Goal: Transaction & Acquisition: Book appointment/travel/reservation

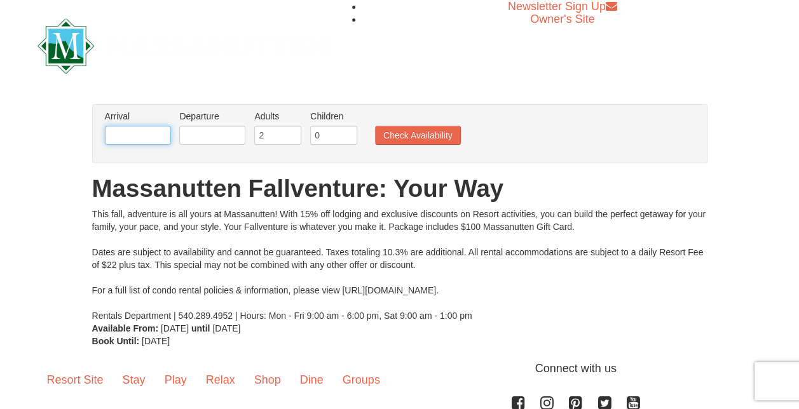
click at [144, 139] on input "text" at bounding box center [138, 135] width 66 height 19
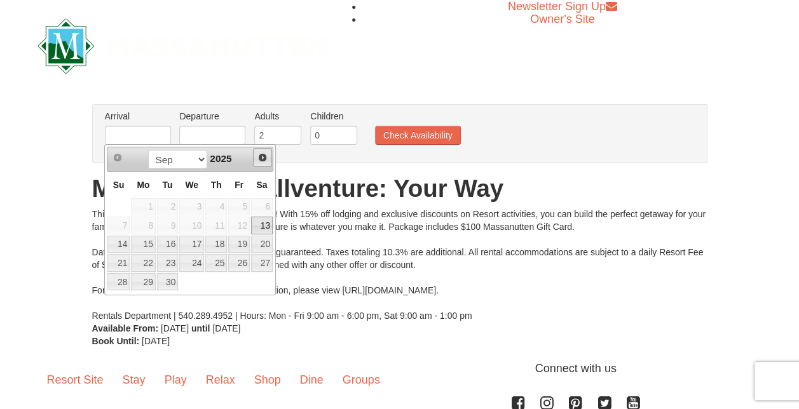
click at [258, 156] on span "Next" at bounding box center [262, 158] width 10 height 10
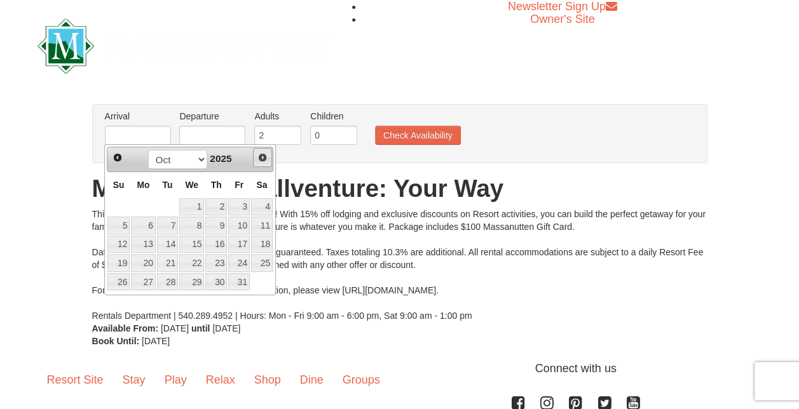
click at [258, 156] on span "Next" at bounding box center [262, 158] width 10 height 10
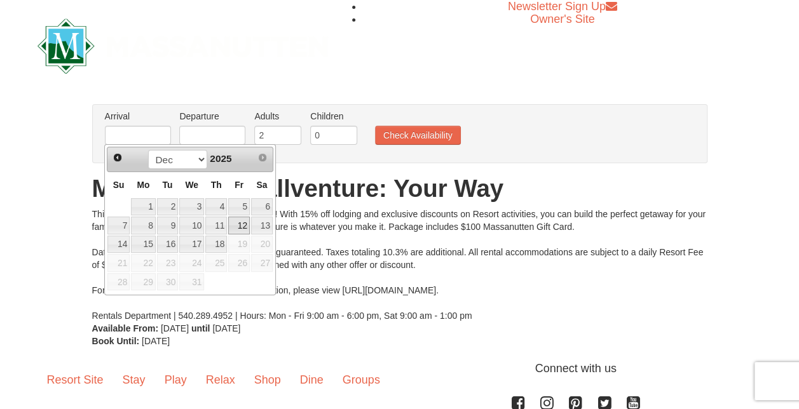
click at [239, 223] on link "12" at bounding box center [239, 226] width 22 height 18
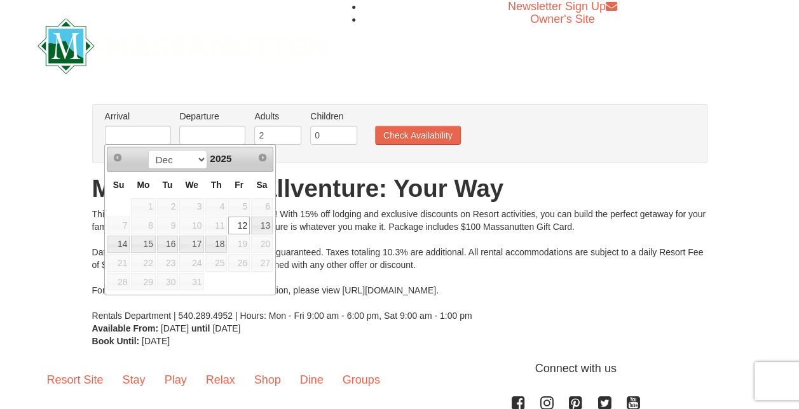
type input "[DATE]"
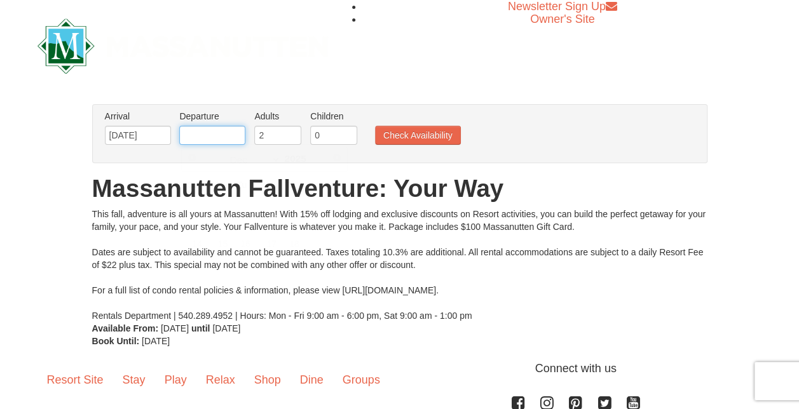
click at [218, 139] on input "text" at bounding box center [212, 135] width 66 height 19
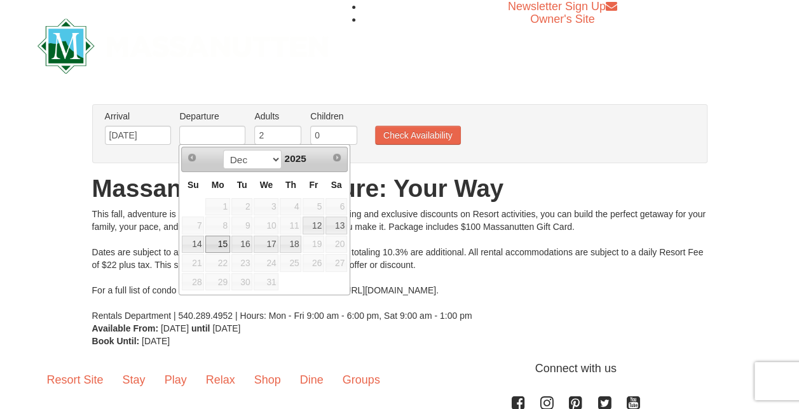
click at [225, 240] on link "15" at bounding box center [217, 245] width 24 height 18
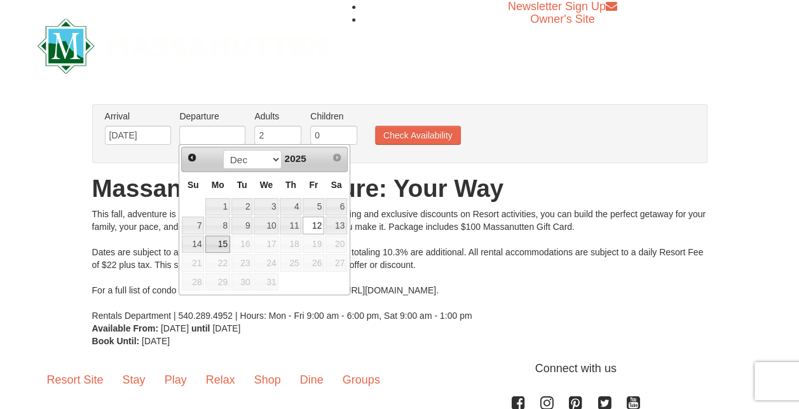
type input "[DATE]"
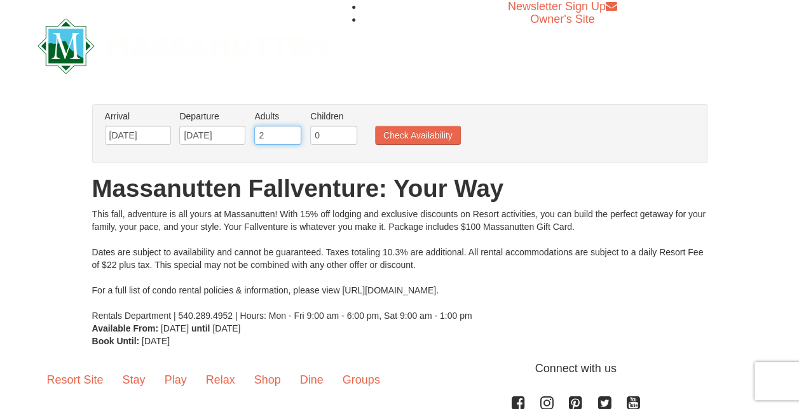
click at [268, 138] on input "2" at bounding box center [277, 135] width 47 height 19
click at [289, 131] on input "3" at bounding box center [277, 135] width 47 height 19
click at [289, 131] on input "4" at bounding box center [277, 135] width 47 height 19
type input "5"
click at [289, 131] on input "5" at bounding box center [277, 135] width 47 height 19
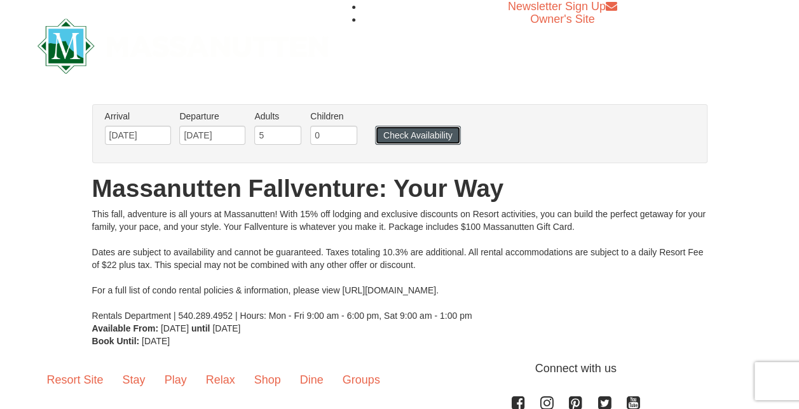
click at [418, 135] on button "Check Availability" at bounding box center [418, 135] width 86 height 19
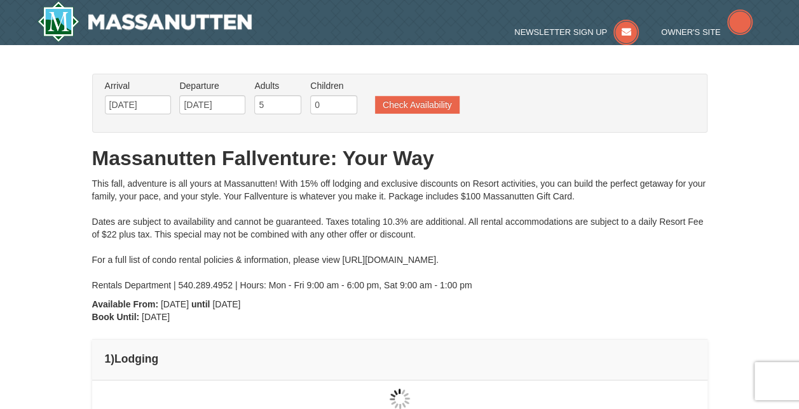
type input "[DATE]"
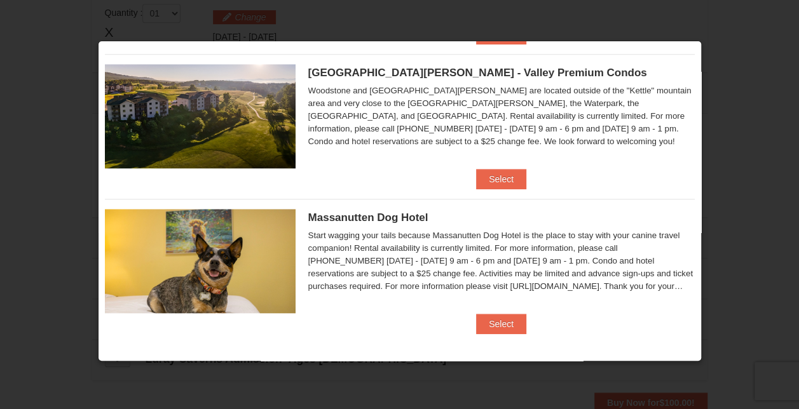
scroll to position [391, 0]
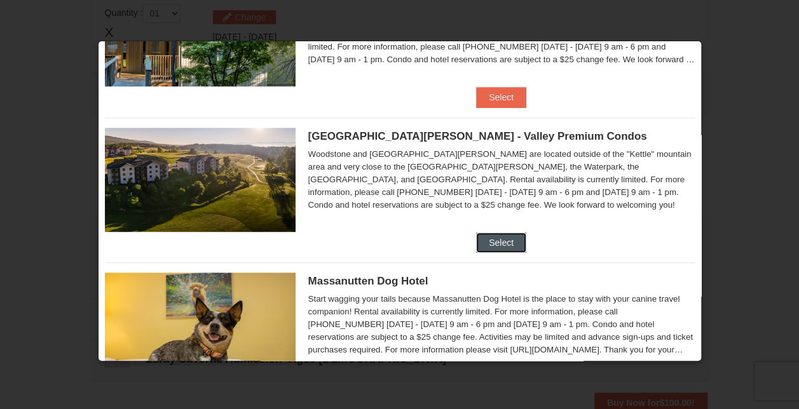
click at [505, 237] on button "Select" at bounding box center [501, 243] width 50 height 20
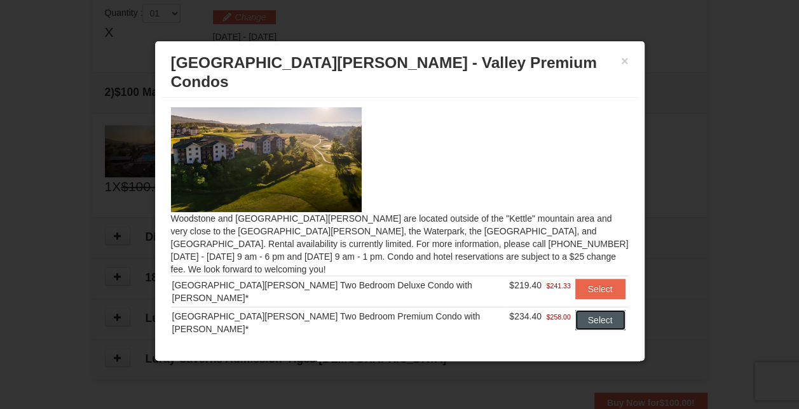
click at [603, 310] on button "Select" at bounding box center [600, 320] width 50 height 20
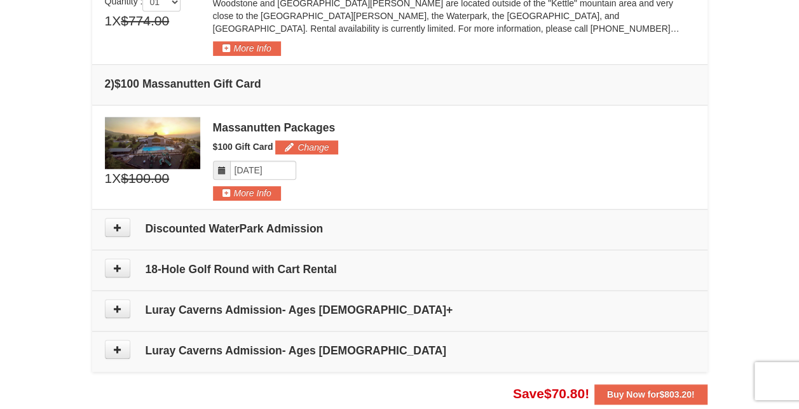
scroll to position [324, 0]
